Goal: Navigation & Orientation: Find specific page/section

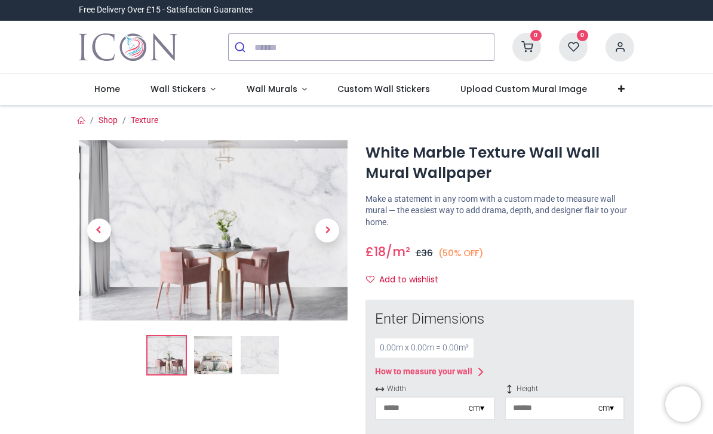
click at [227, 352] on img at bounding box center [213, 355] width 38 height 38
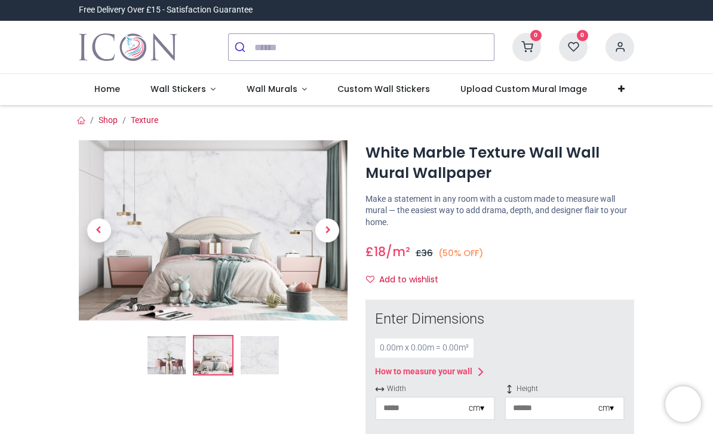
click at [185, 357] on img at bounding box center [166, 355] width 38 height 38
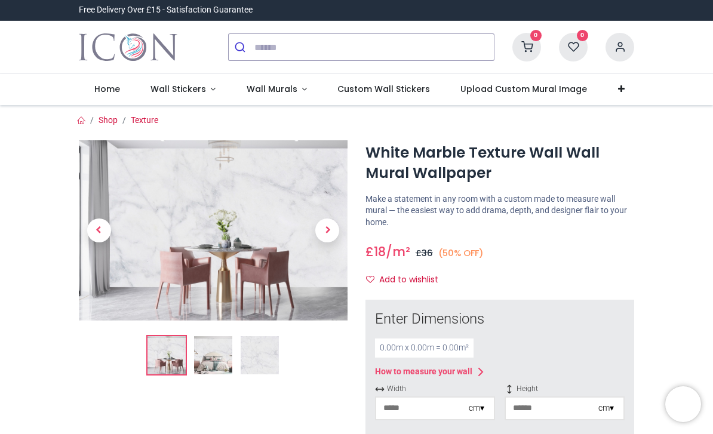
click at [251, 364] on img at bounding box center [259, 355] width 38 height 38
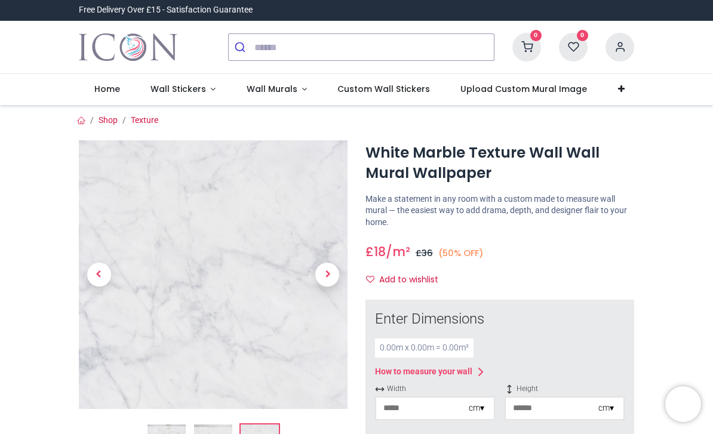
click at [205, 92] on span "Wall Stickers" at bounding box center [179, 89] width 58 height 12
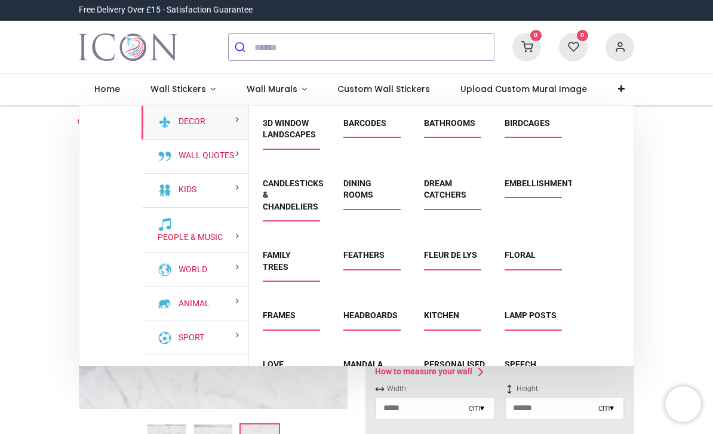
click at [295, 92] on link "Wall Murals" at bounding box center [276, 89] width 91 height 31
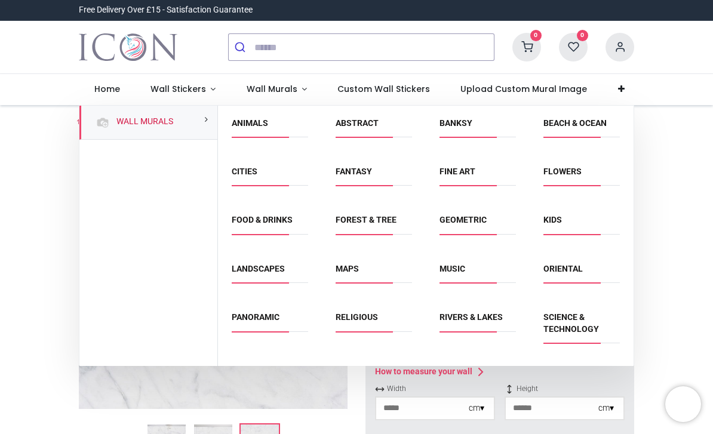
click at [190, 94] on span "Wall Stickers" at bounding box center [177, 89] width 55 height 12
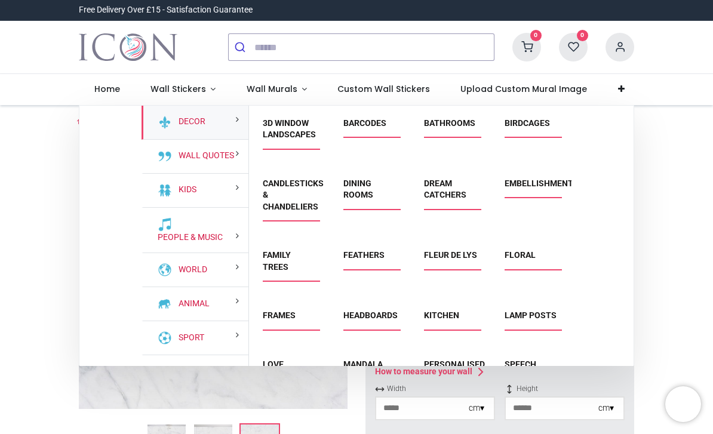
click at [220, 375] on link "Transport" at bounding box center [200, 372] width 52 height 12
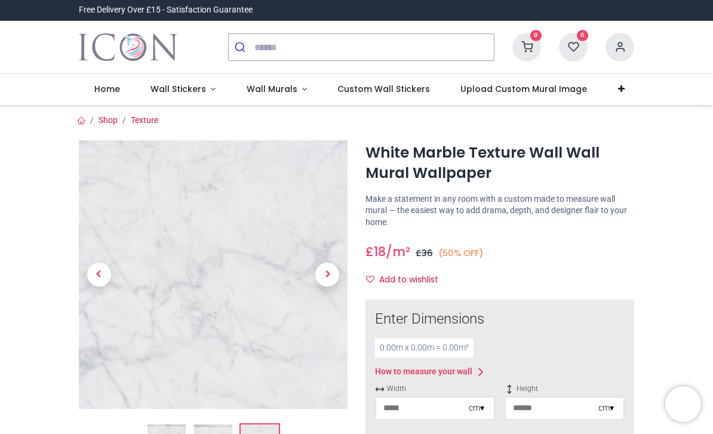
click at [202, 94] on span "Wall Stickers" at bounding box center [177, 89] width 55 height 12
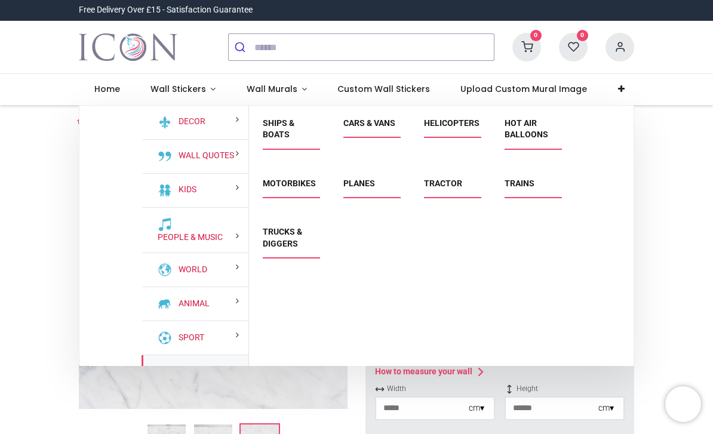
click at [136, 304] on section "Decor Wall Quotes Kids People & Music World" at bounding box center [356, 236] width 554 height 260
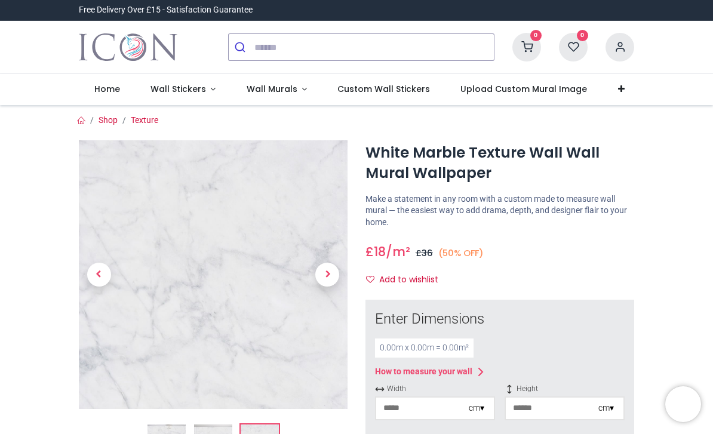
click at [187, 100] on link "Wall Stickers" at bounding box center [183, 89] width 96 height 31
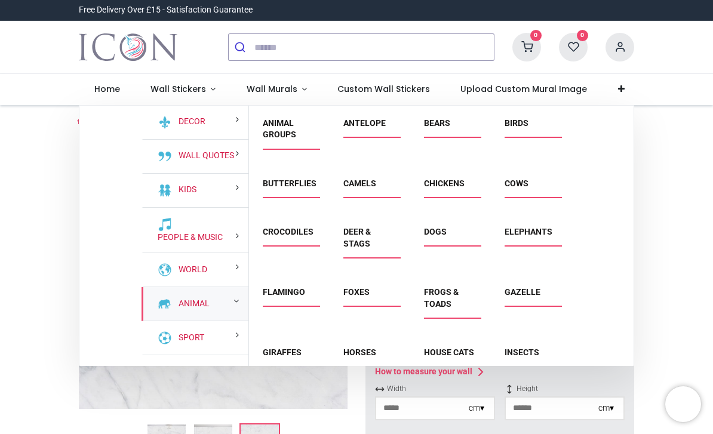
click at [369, 288] on link "Foxes" at bounding box center [356, 292] width 26 height 10
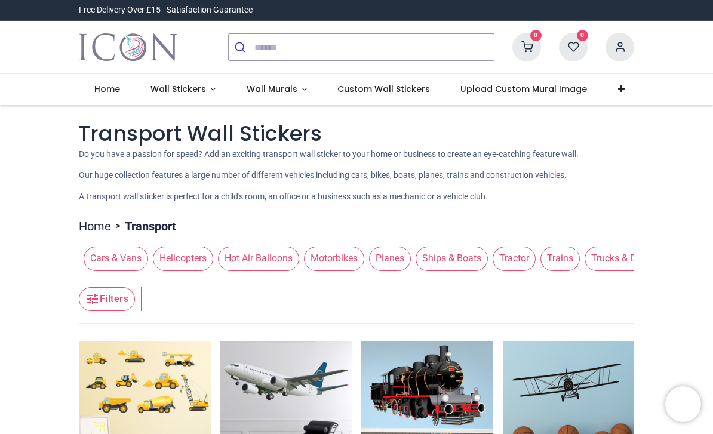
click at [411, 257] on span "Planes" at bounding box center [390, 258] width 42 height 24
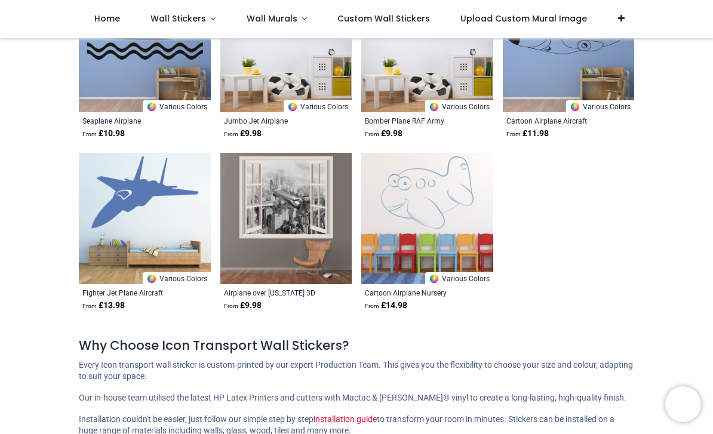
scroll to position [2187, 0]
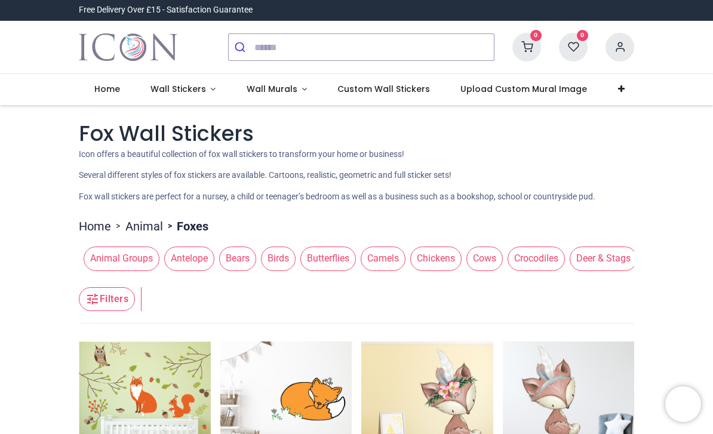
click at [166, 96] on link "Wall Stickers" at bounding box center [183, 89] width 96 height 31
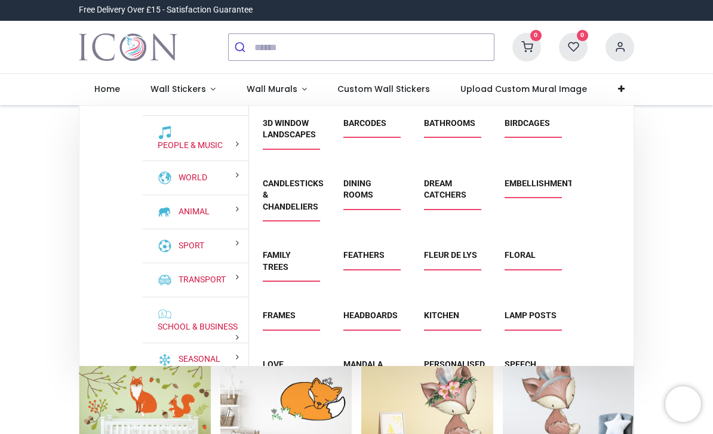
scroll to position [91, 0]
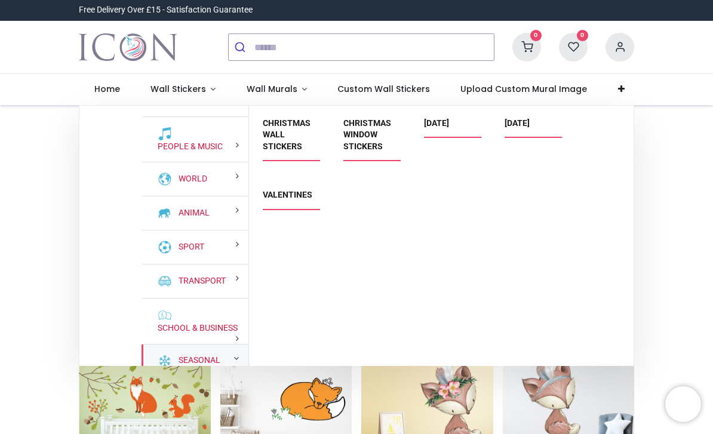
click at [171, 363] on div "Seasonal" at bounding box center [194, 361] width 107 height 34
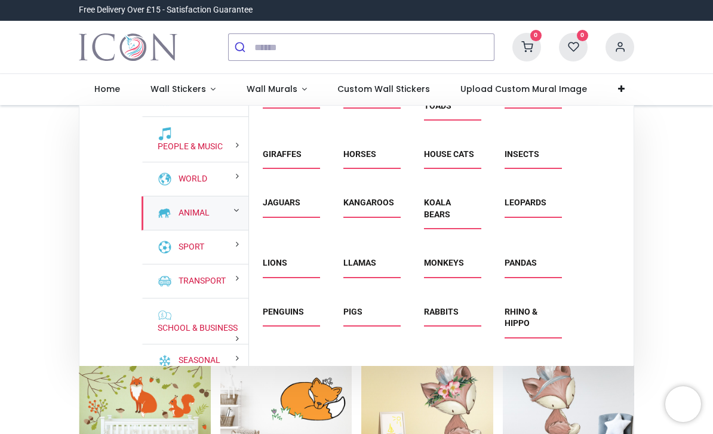
scroll to position [199, 0]
click at [442, 218] on link "Koala Bears" at bounding box center [437, 207] width 27 height 21
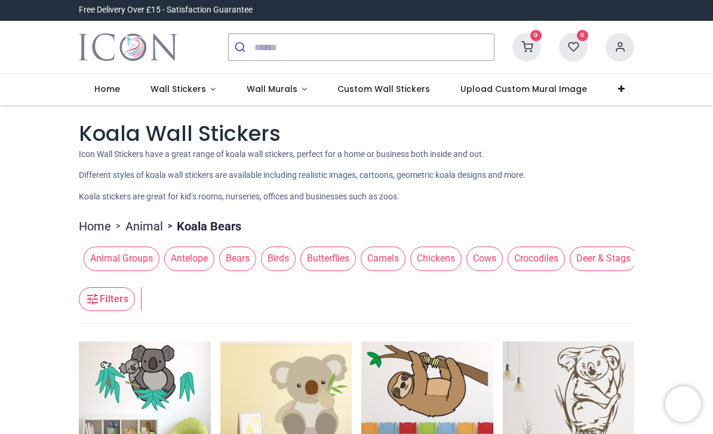
click at [174, 93] on span "Wall Stickers" at bounding box center [177, 89] width 55 height 12
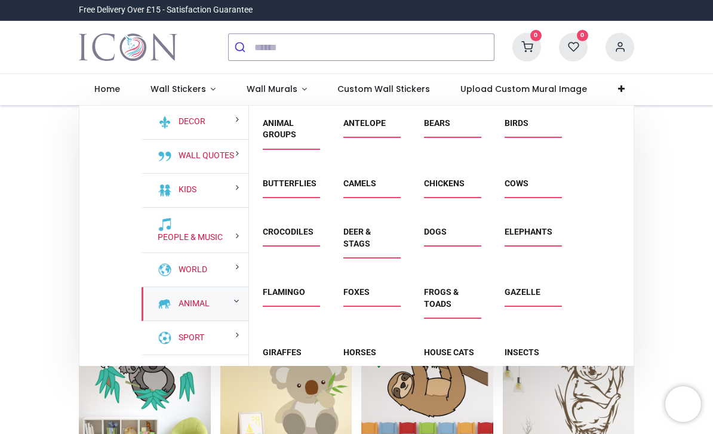
click at [159, 310] on img at bounding box center [165, 304] width 14 height 14
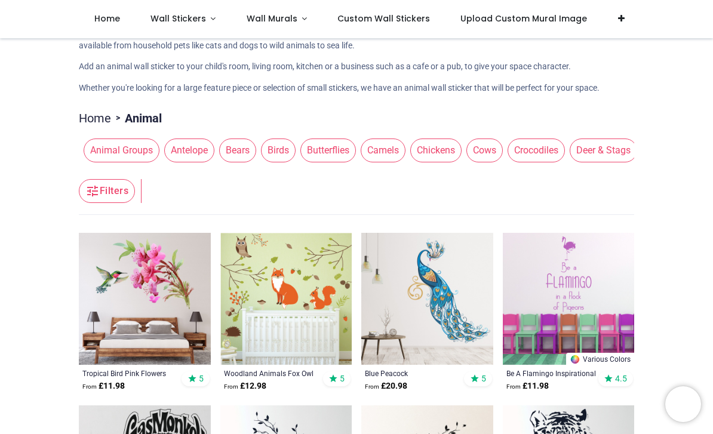
scroll to position [70, 0]
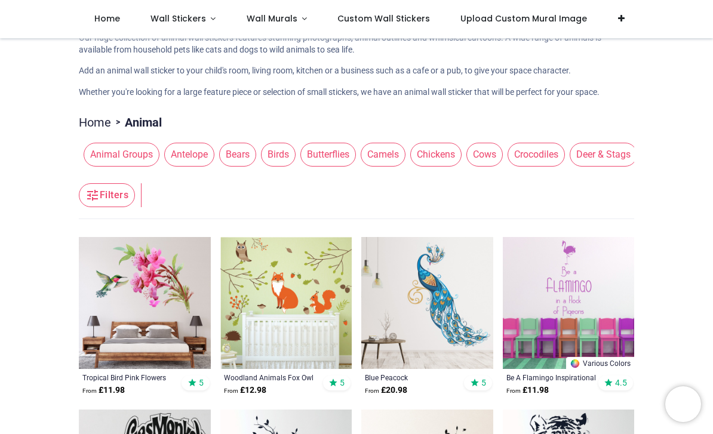
click at [110, 155] on span "Animal Groups" at bounding box center [122, 155] width 76 height 24
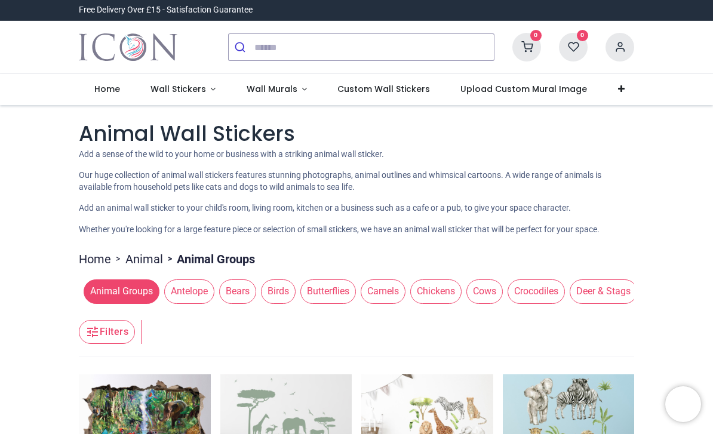
click at [176, 90] on span "Wall Stickers" at bounding box center [177, 89] width 55 height 12
click at [156, 86] on span "Wall Stickers" at bounding box center [177, 89] width 55 height 12
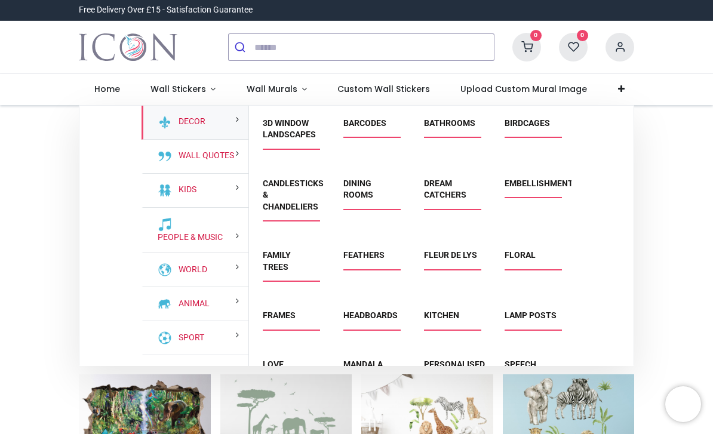
click at [158, 306] on img at bounding box center [165, 304] width 14 height 14
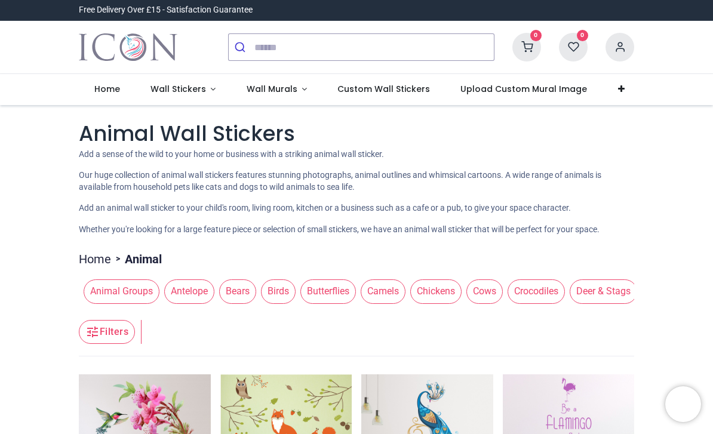
click at [163, 85] on span "Wall Stickers" at bounding box center [177, 89] width 55 height 12
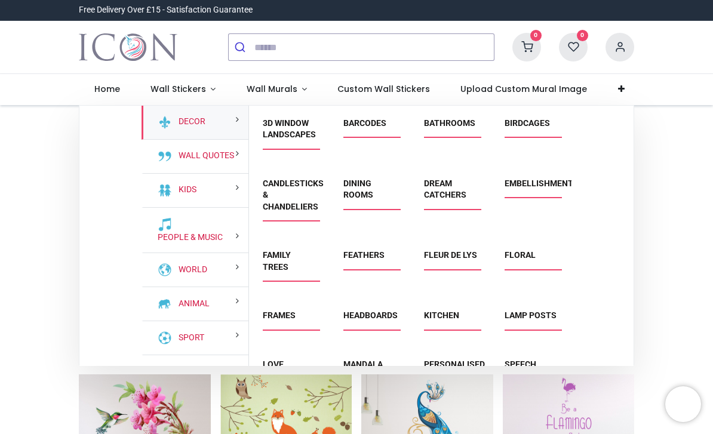
click at [159, 195] on img at bounding box center [165, 190] width 14 height 14
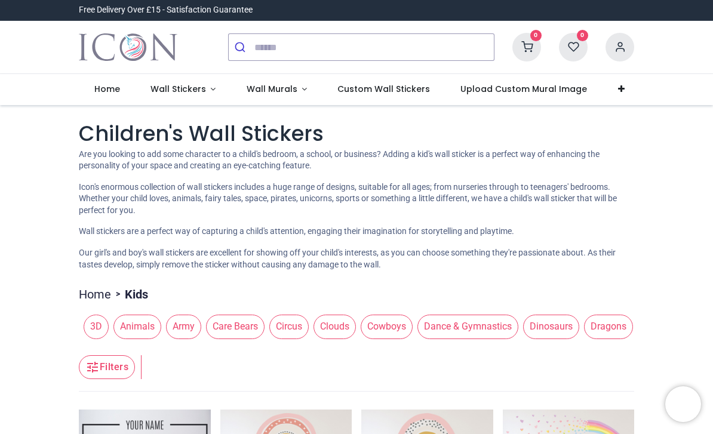
click at [167, 101] on link "Wall Stickers" at bounding box center [183, 89] width 96 height 31
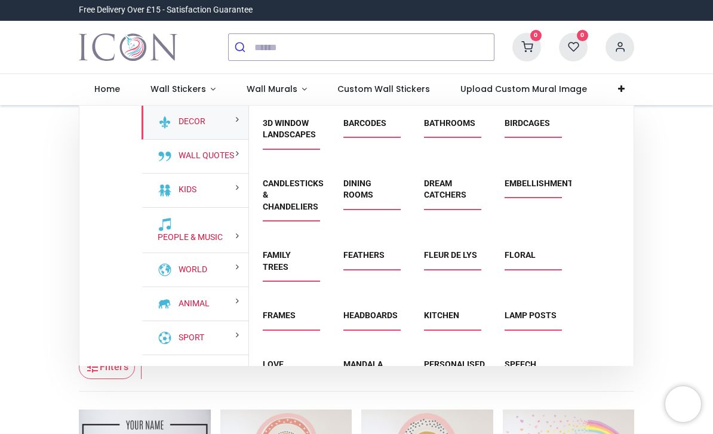
click at [155, 307] on link at bounding box center [162, 304] width 19 height 14
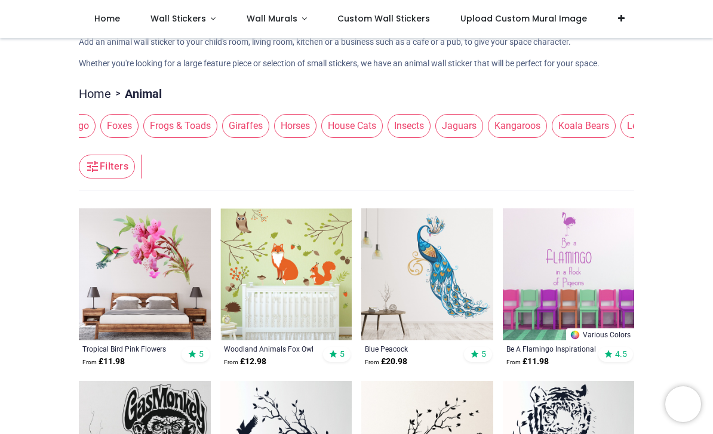
scroll to position [0, 698]
click at [597, 127] on span "Koala Bears" at bounding box center [584, 126] width 64 height 24
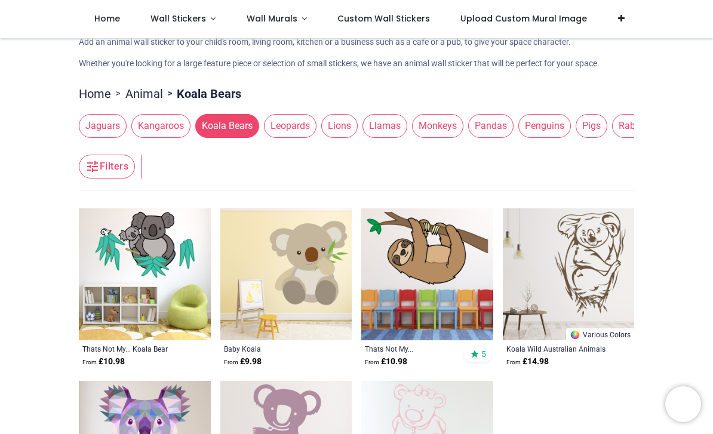
scroll to position [0, 1056]
click at [505, 128] on span "Pandas" at bounding box center [489, 126] width 45 height 24
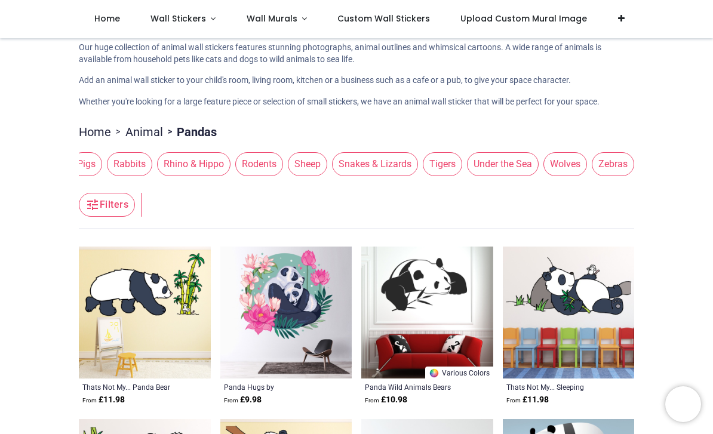
scroll to position [0, 1583]
click at [507, 166] on span "Under the Sea" at bounding box center [503, 164] width 72 height 24
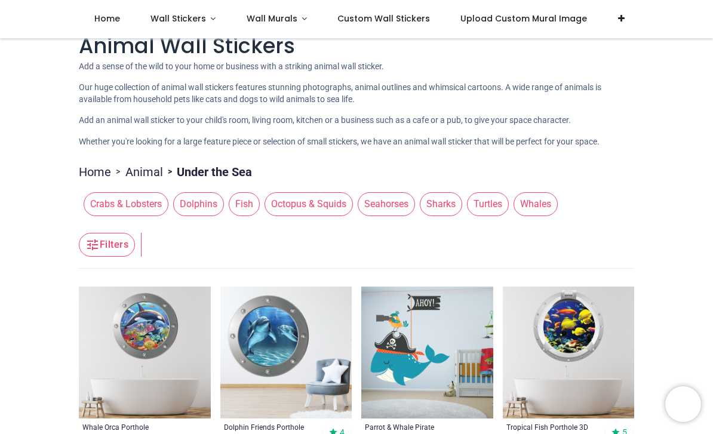
scroll to position [17, 0]
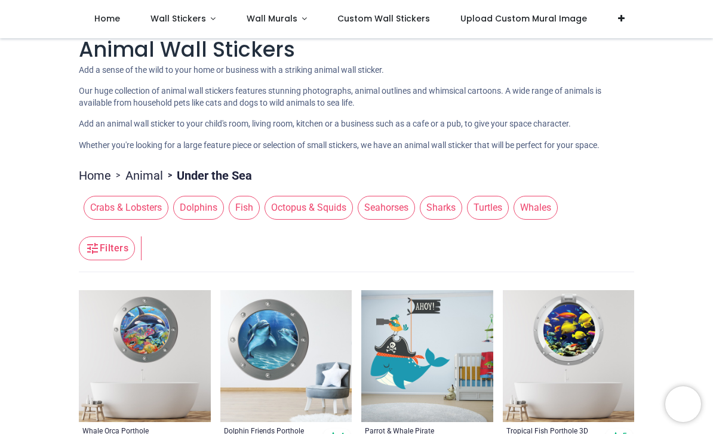
click at [124, 215] on span "Crabs & Lobsters" at bounding box center [126, 208] width 85 height 24
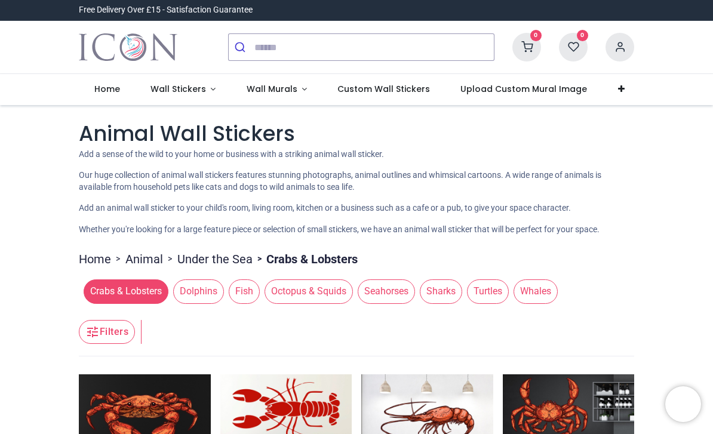
click at [162, 95] on link "Wall Stickers" at bounding box center [183, 89] width 96 height 31
click at [149, 95] on link "Wall Stickers" at bounding box center [183, 89] width 96 height 31
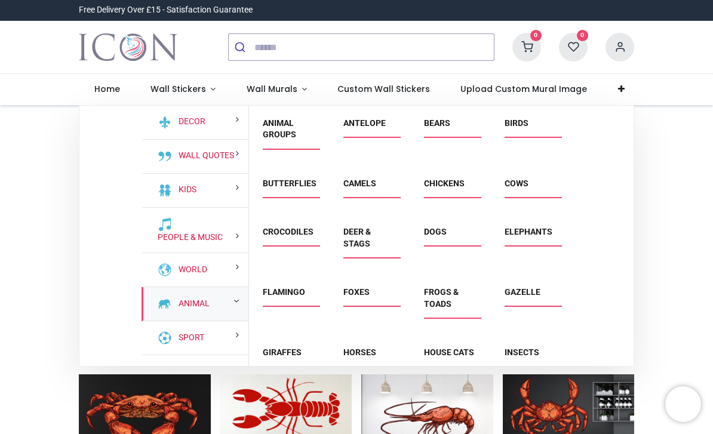
click at [160, 306] on img at bounding box center [165, 304] width 14 height 14
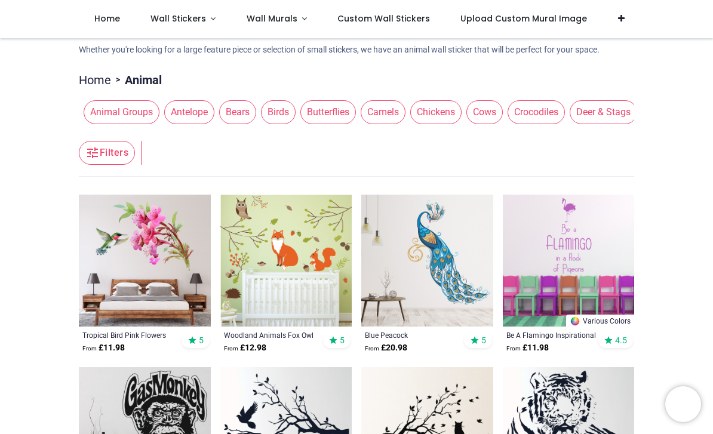
scroll to position [115, 0]
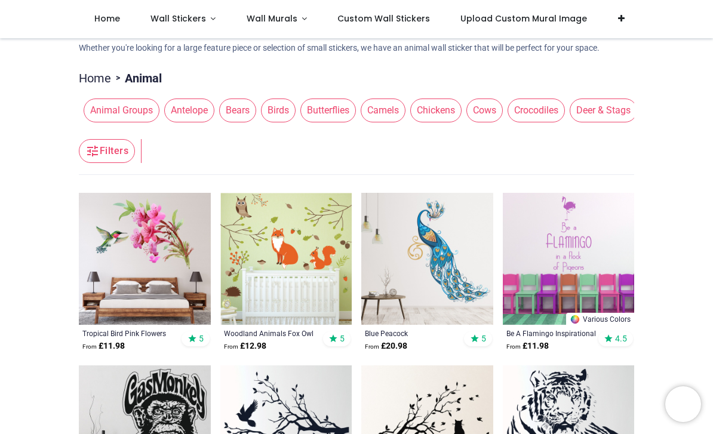
click at [488, 103] on span "Cows" at bounding box center [484, 110] width 36 height 24
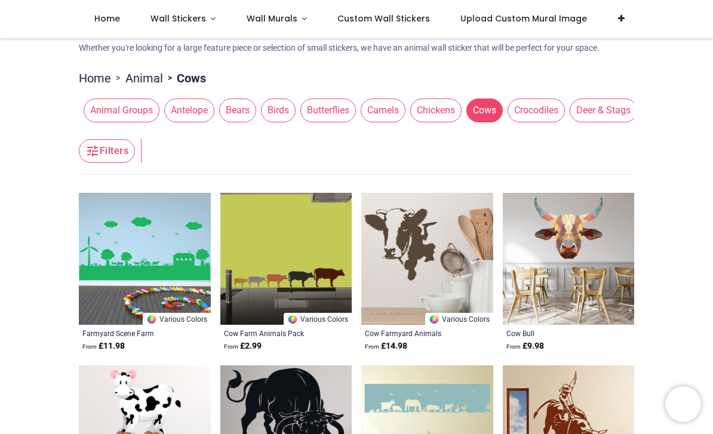
click at [397, 111] on span "Camels" at bounding box center [382, 110] width 45 height 24
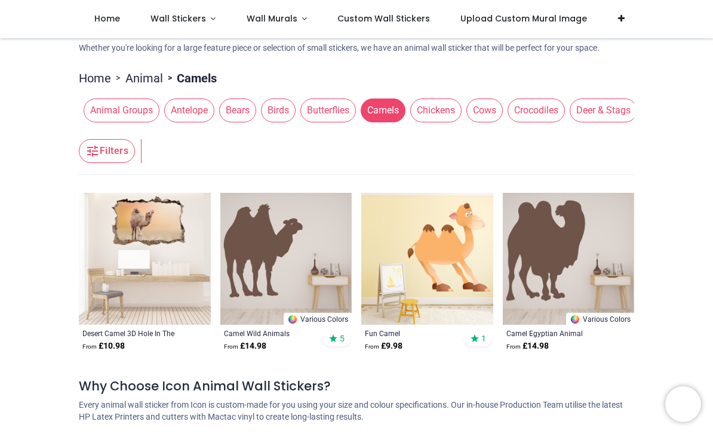
click at [335, 119] on span "Butterflies" at bounding box center [327, 110] width 55 height 24
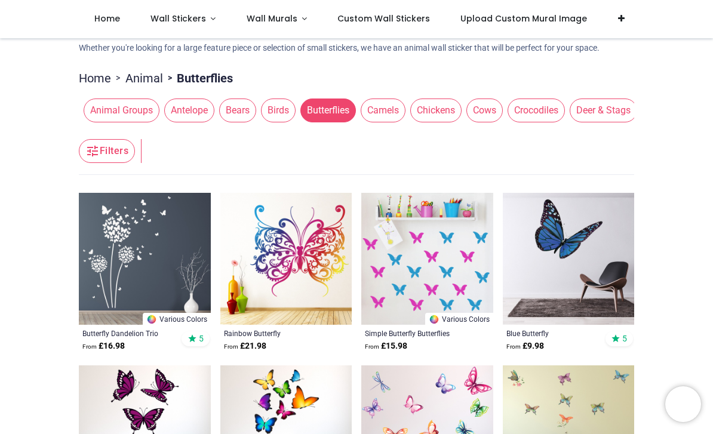
click at [280, 119] on span "Birds" at bounding box center [278, 110] width 35 height 24
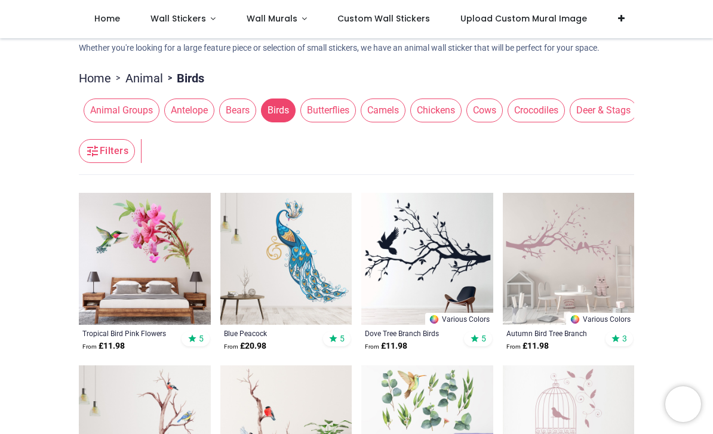
click at [260, 107] on button "Birds" at bounding box center [275, 110] width 39 height 24
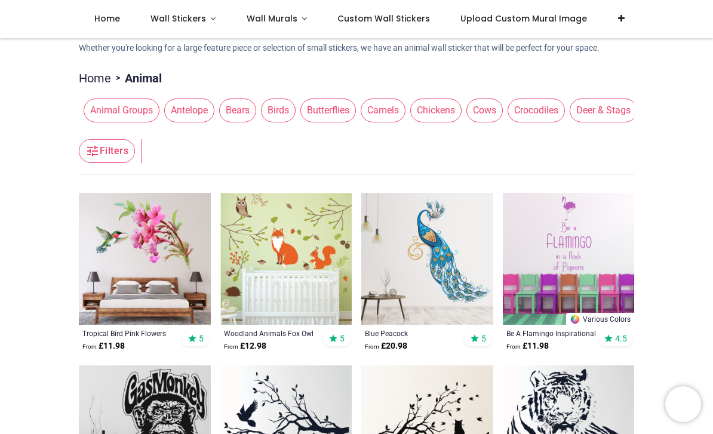
click at [239, 118] on span "Bears" at bounding box center [237, 110] width 37 height 24
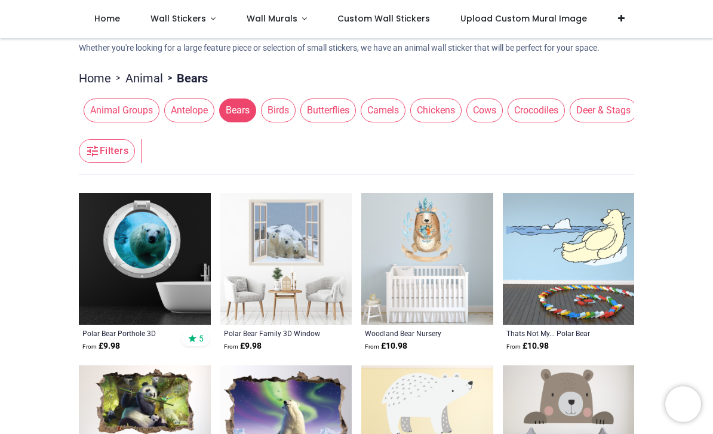
click at [181, 112] on span "Antelope" at bounding box center [189, 110] width 50 height 24
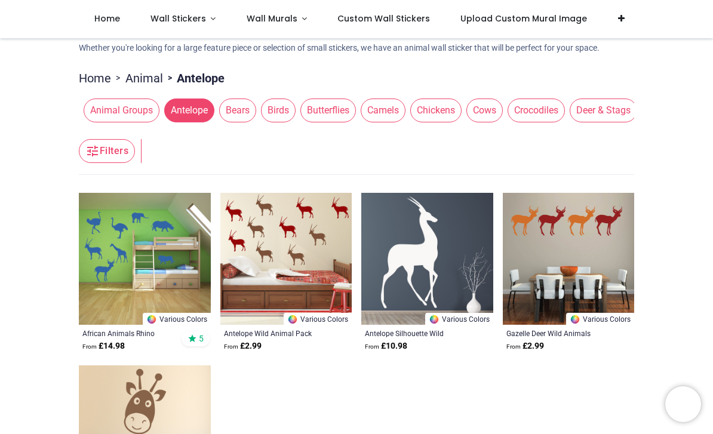
click at [119, 112] on span "Animal Groups" at bounding box center [122, 110] width 76 height 24
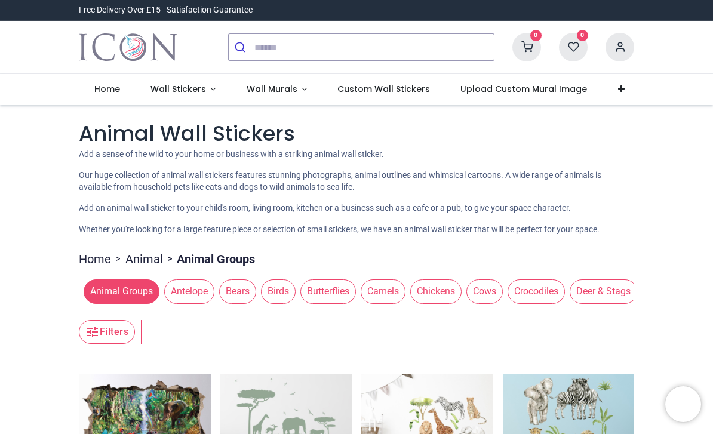
click at [162, 96] on link "Wall Stickers" at bounding box center [183, 89] width 96 height 31
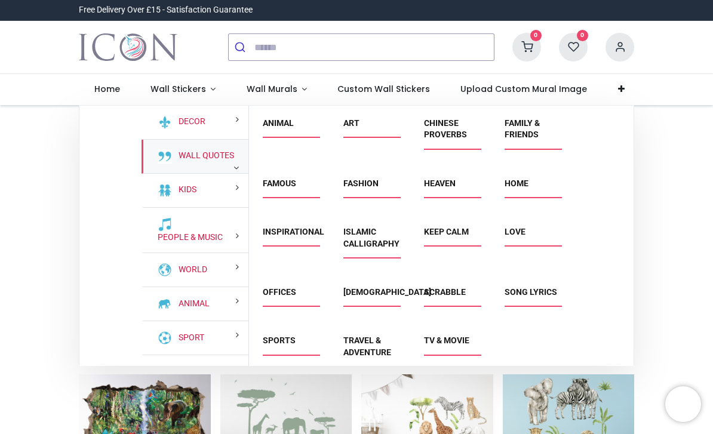
click at [164, 161] on img at bounding box center [165, 156] width 14 height 14
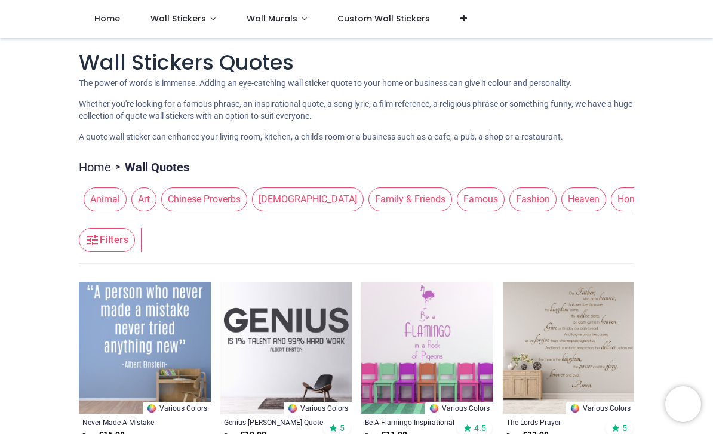
scroll to position [5, 0]
click at [187, 19] on span "Wall Stickers" at bounding box center [177, 19] width 55 height 12
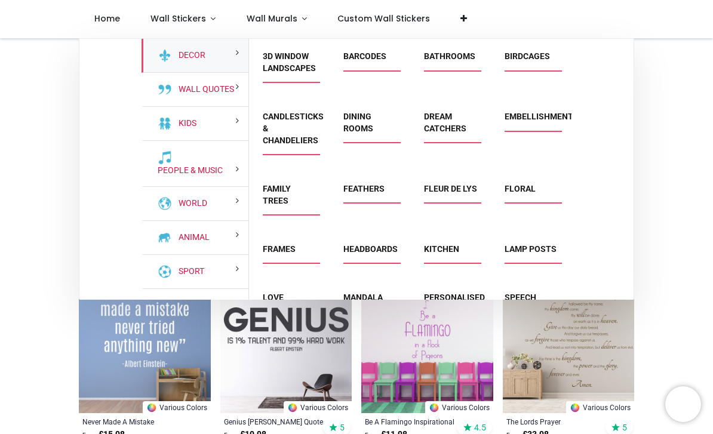
click at [228, 60] on div "Decor" at bounding box center [194, 56] width 107 height 34
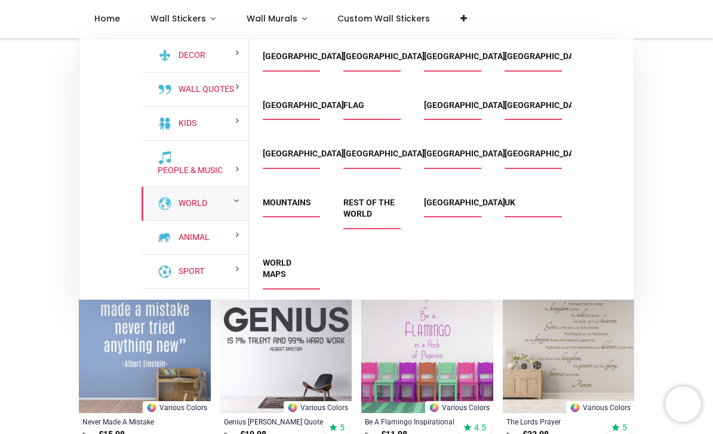
click at [279, 59] on link "[GEOGRAPHIC_DATA]" at bounding box center [303, 56] width 81 height 10
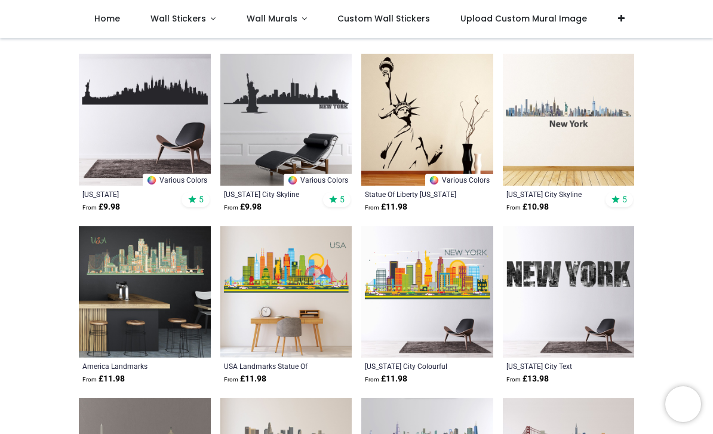
scroll to position [245, 0]
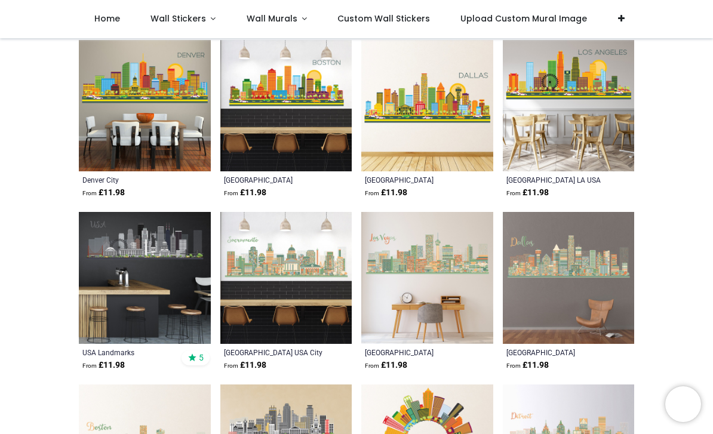
scroll to position [1149, 0]
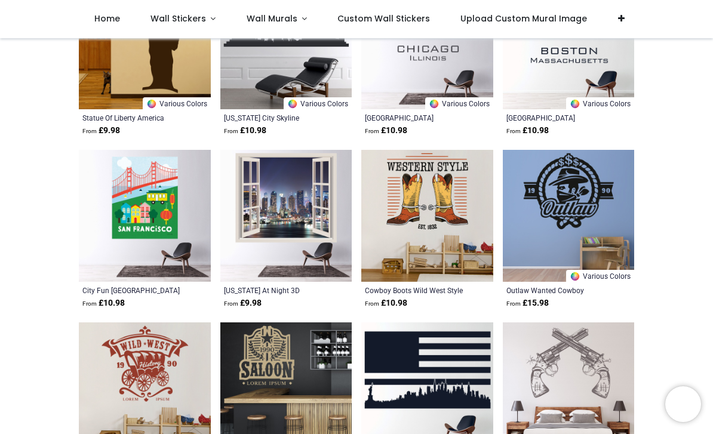
scroll to position [2936, 0]
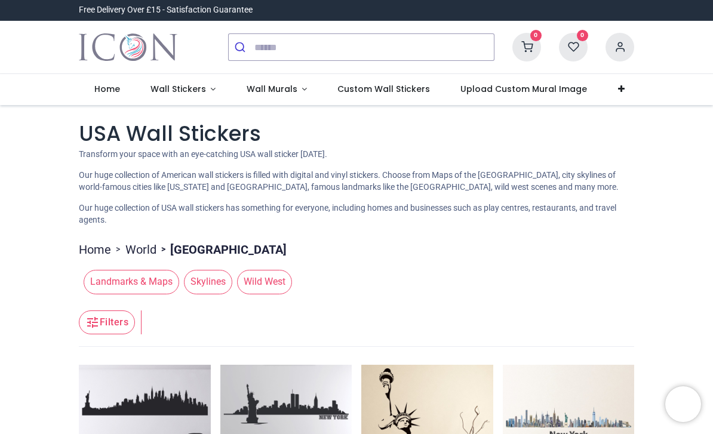
click at [283, 92] on span "Wall Murals" at bounding box center [271, 89] width 51 height 12
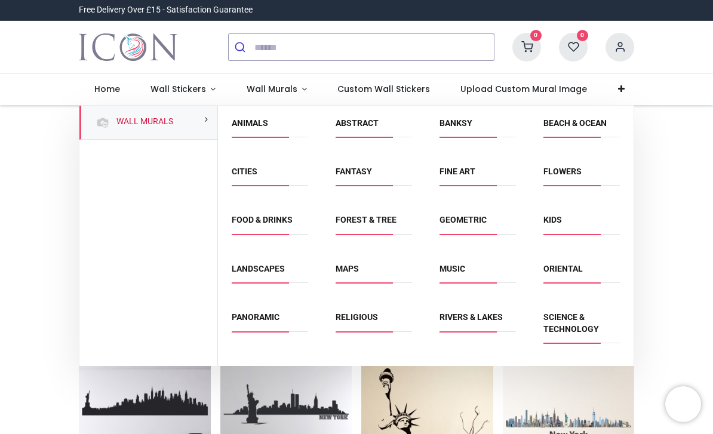
click at [579, 172] on link "Flowers" at bounding box center [562, 171] width 38 height 10
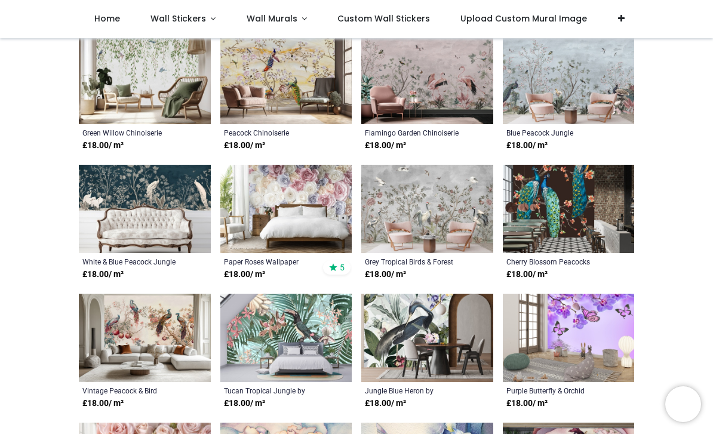
scroll to position [410, 0]
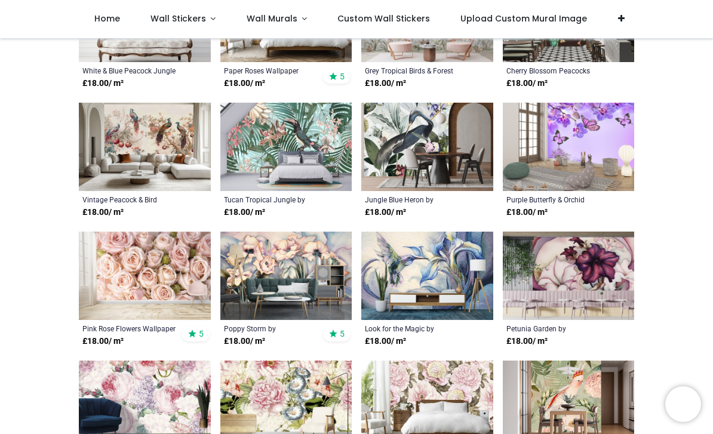
scroll to position [599, 0]
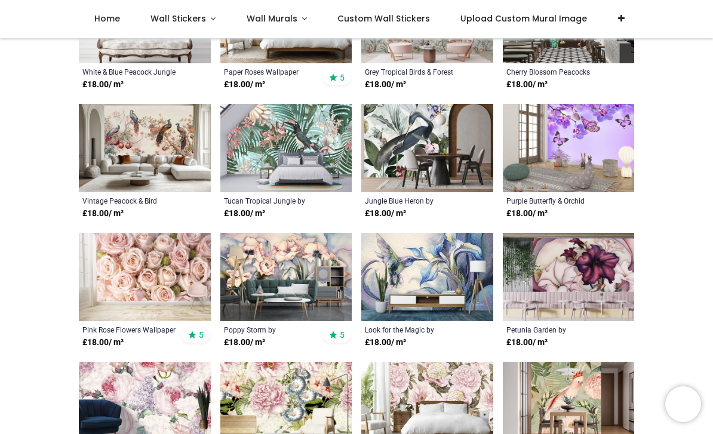
click at [176, 21] on span "Wall Stickers" at bounding box center [177, 19] width 55 height 12
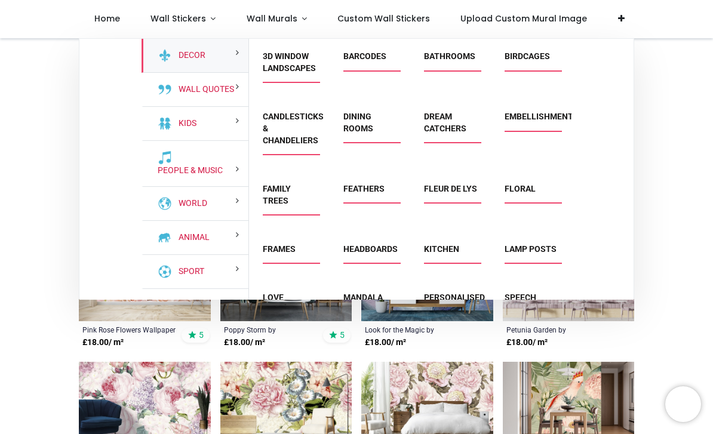
click at [232, 235] on div "Animal" at bounding box center [194, 238] width 107 height 34
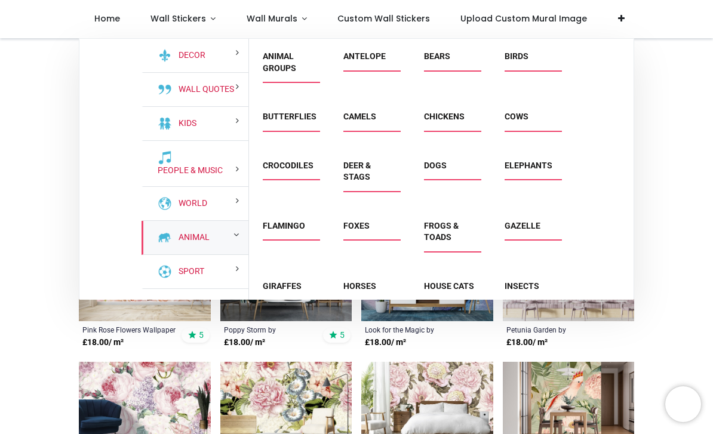
click at [435, 168] on link "Dogs" at bounding box center [435, 166] width 23 height 10
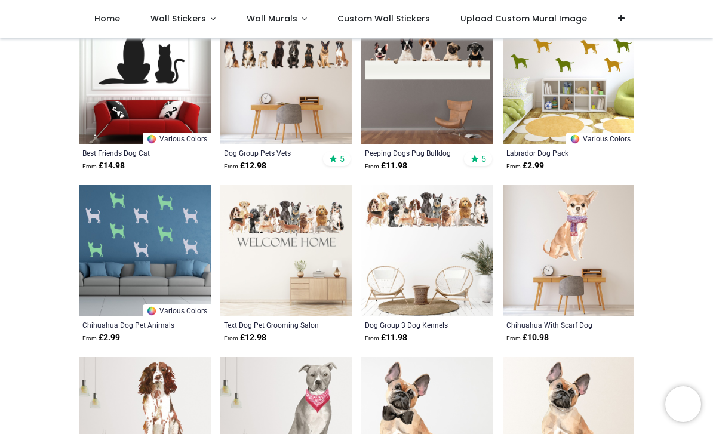
scroll to position [618, 0]
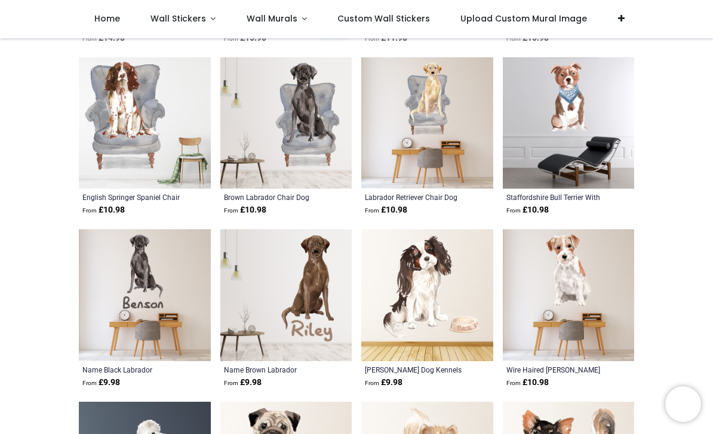
scroll to position [2140, 0]
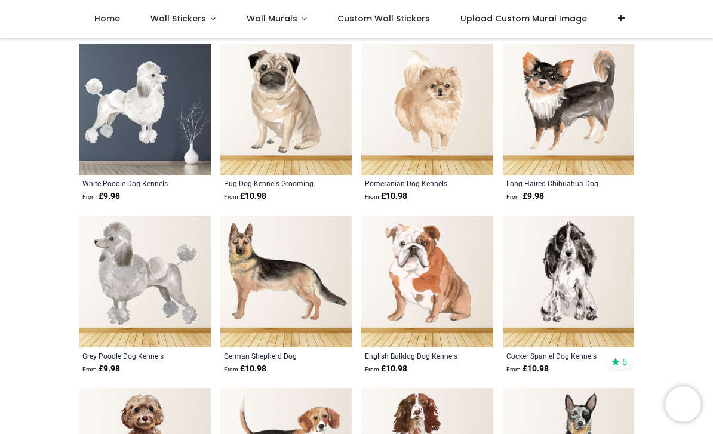
scroll to position [2576, 0]
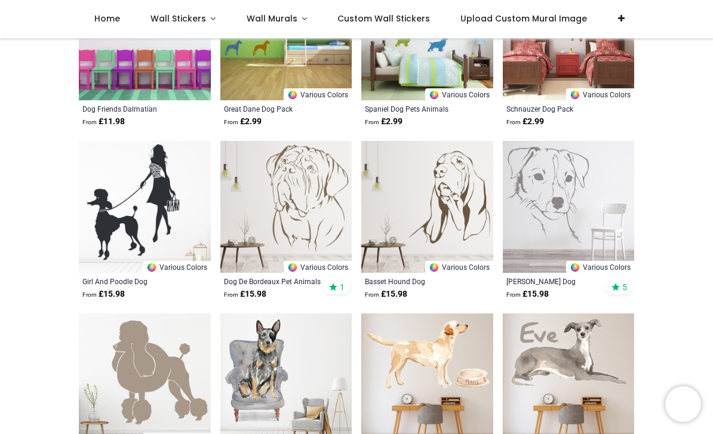
scroll to position [3579, 0]
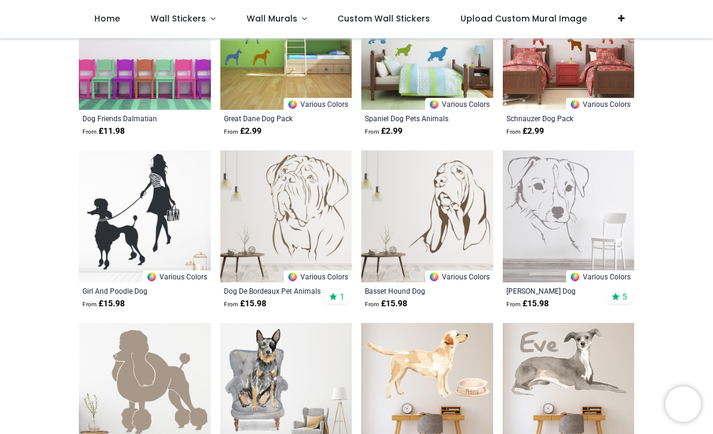
click at [397, 29] on link "Custom Wall Stickers" at bounding box center [383, 19] width 123 height 38
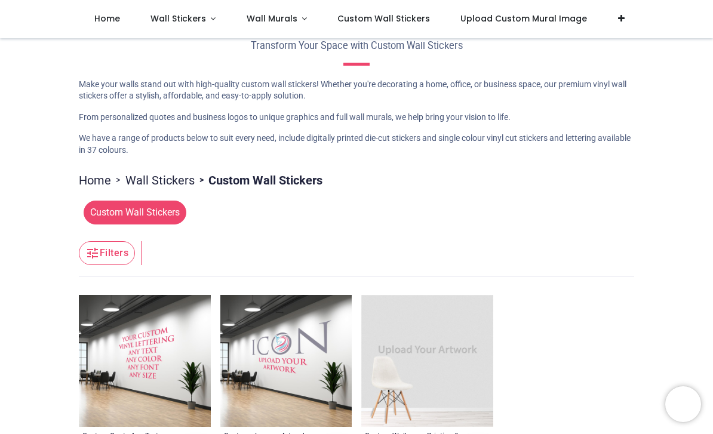
scroll to position [18, 0]
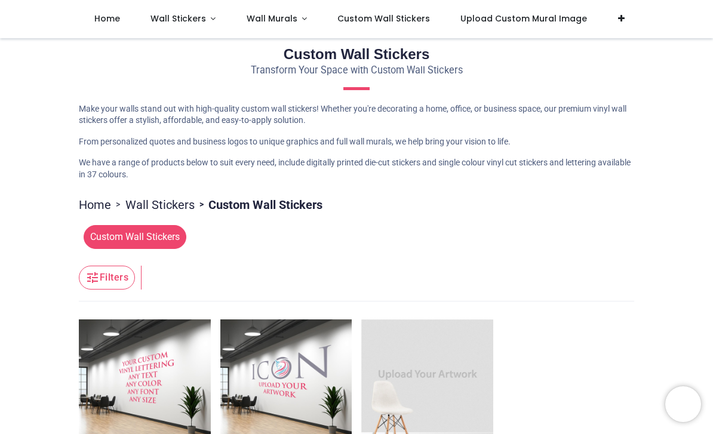
click at [289, 21] on span "Wall Murals" at bounding box center [271, 19] width 51 height 12
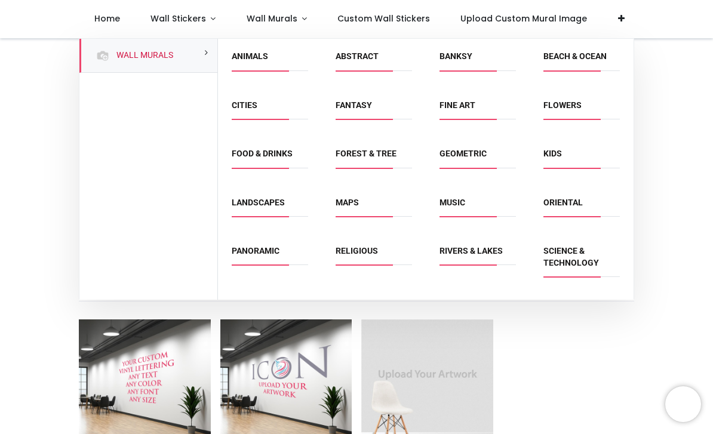
click at [388, 153] on link "Forest & Tree" at bounding box center [365, 154] width 61 height 10
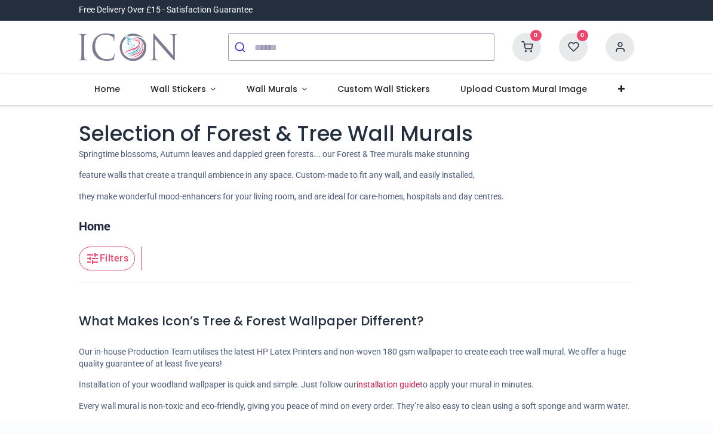
scroll to position [58, 0]
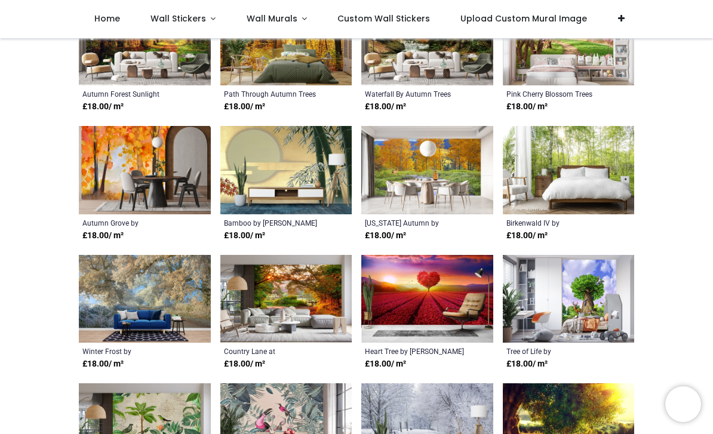
scroll to position [1455, 0]
